Goal: Check status: Check status

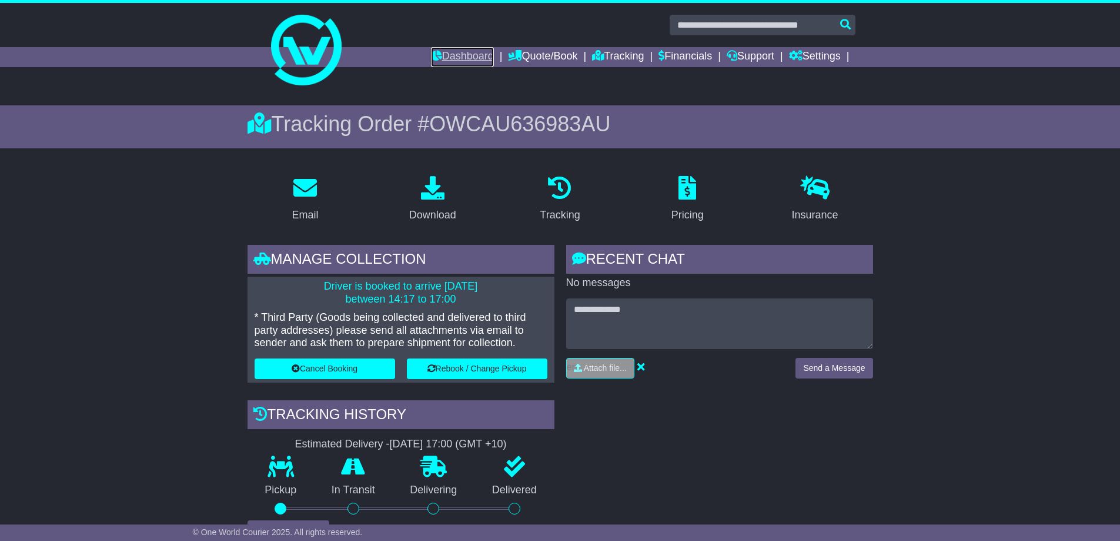
click at [466, 53] on link "Dashboard" at bounding box center [462, 57] width 63 height 20
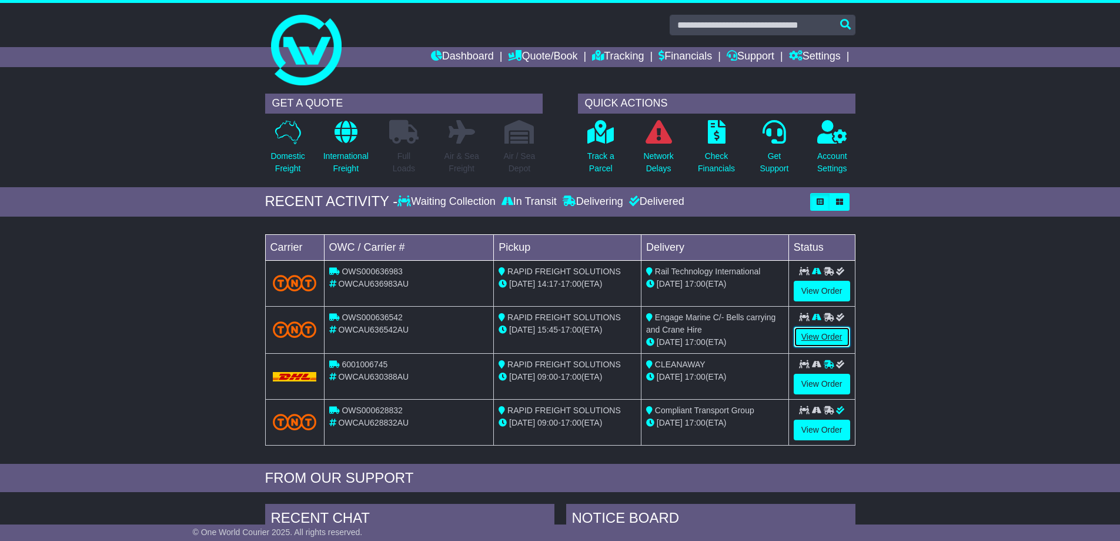
click at [820, 338] on link "View Order" at bounding box center [822, 336] width 56 height 21
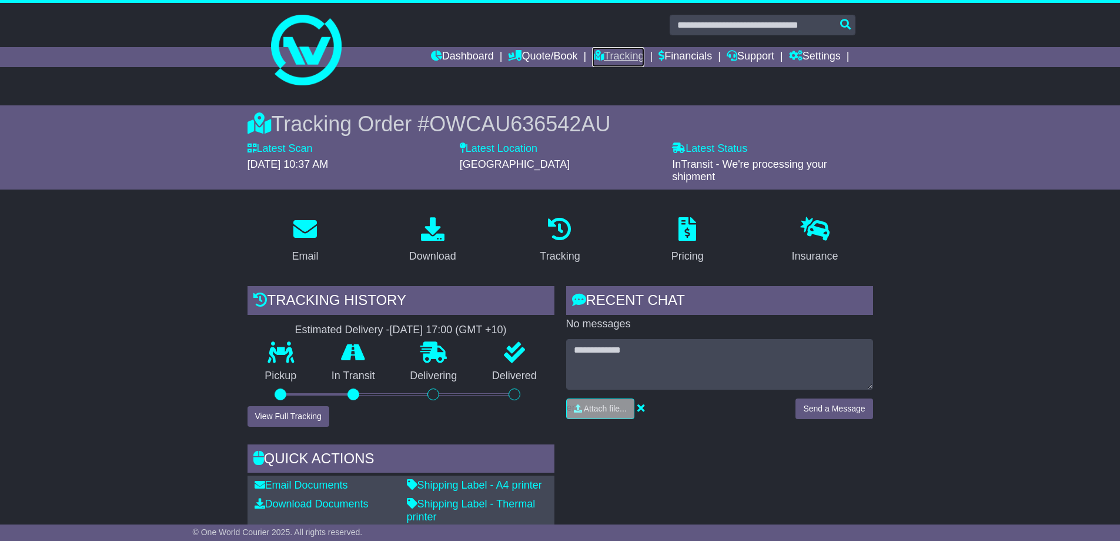
click at [619, 59] on link "Tracking" at bounding box center [618, 57] width 52 height 20
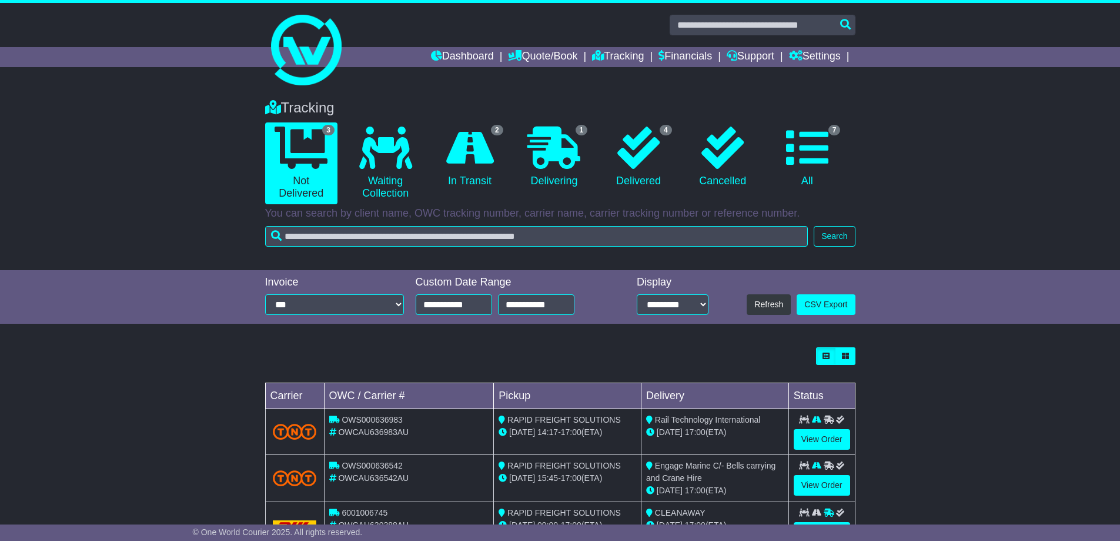
scroll to position [49, 0]
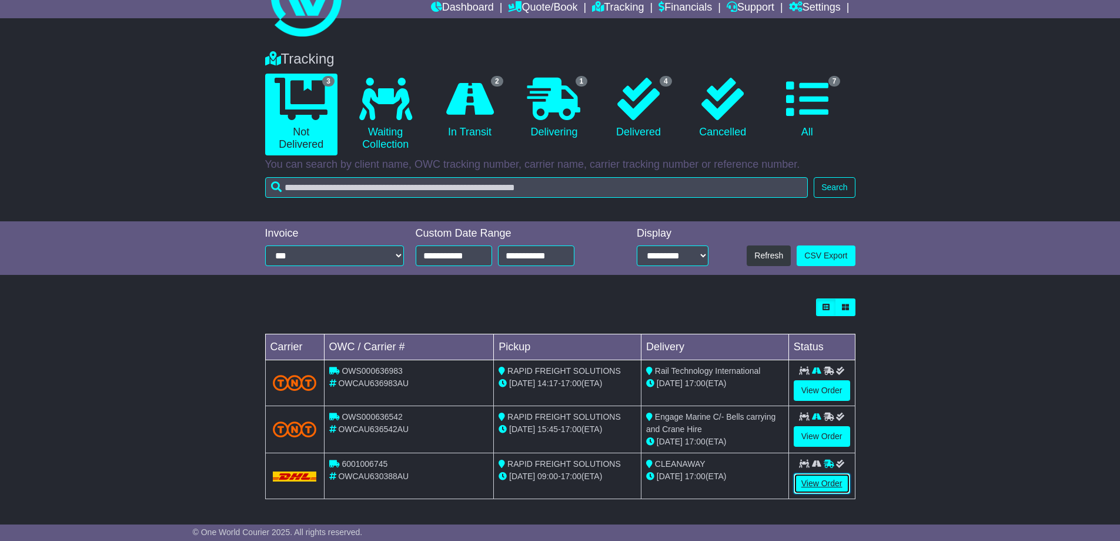
click at [822, 481] on link "View Order" at bounding box center [822, 483] width 56 height 21
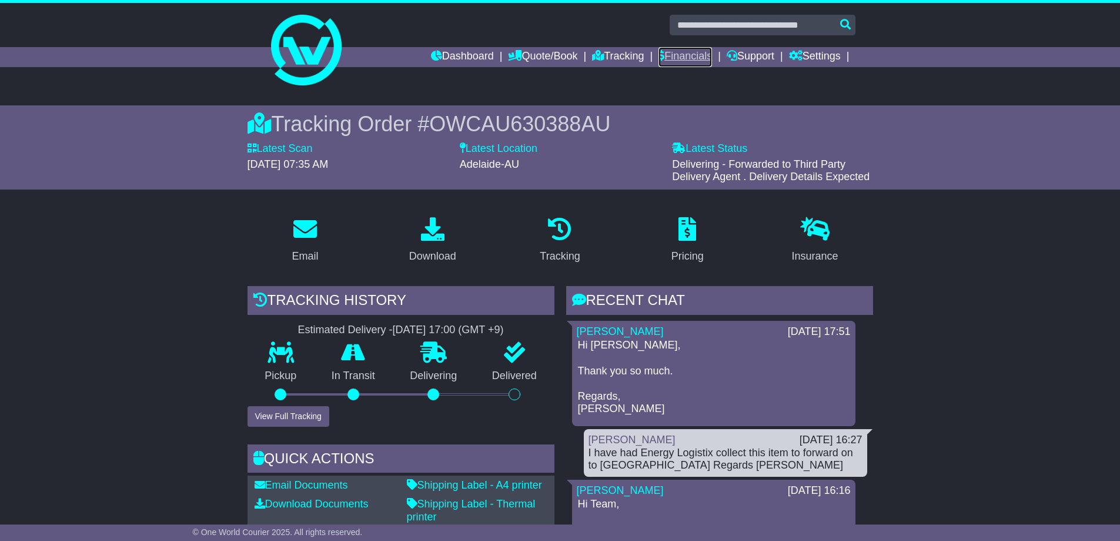
click at [686, 55] on link "Financials" at bounding box center [686, 57] width 54 height 20
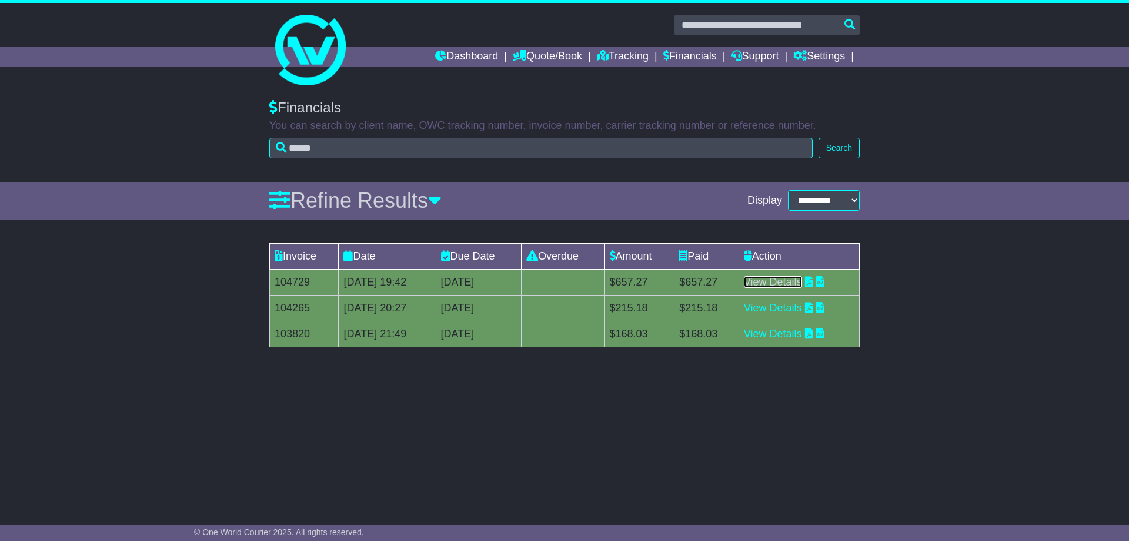
click at [784, 281] on link "View Details" at bounding box center [773, 282] width 58 height 12
